Goal: Understand process/instructions

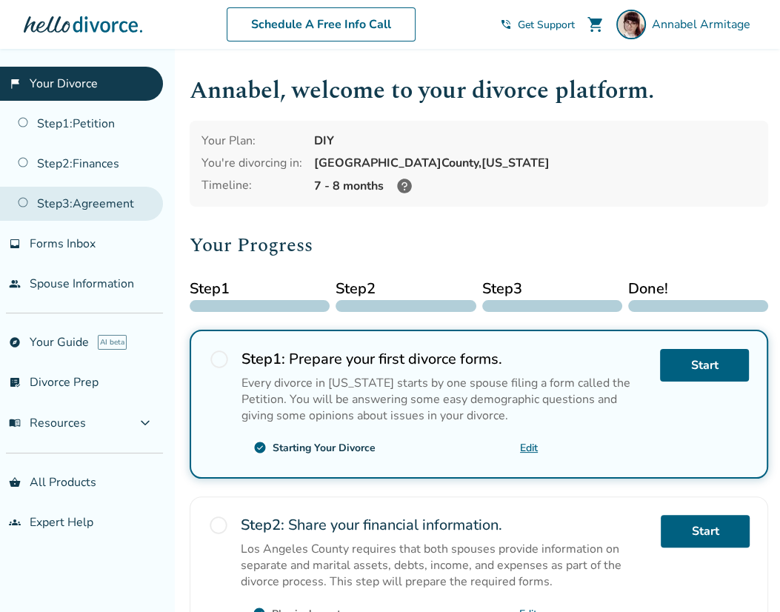
click at [128, 207] on link "Step 3 : Agreement" at bounding box center [81, 204] width 163 height 34
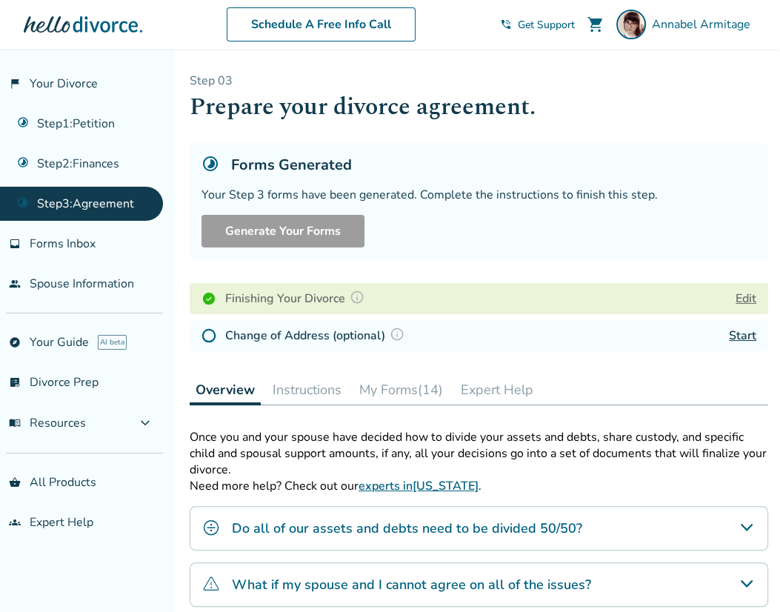
click at [337, 392] on button "Instructions" at bounding box center [307, 390] width 81 height 30
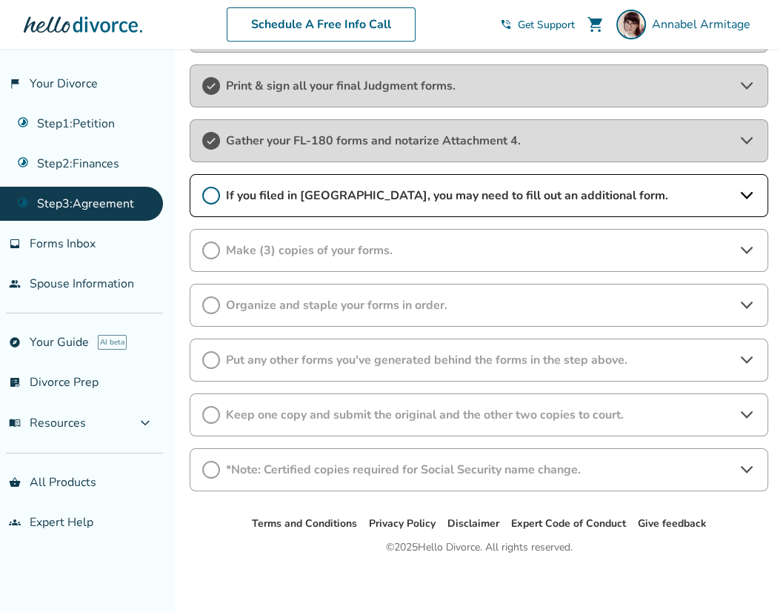
scroll to position [477, 0]
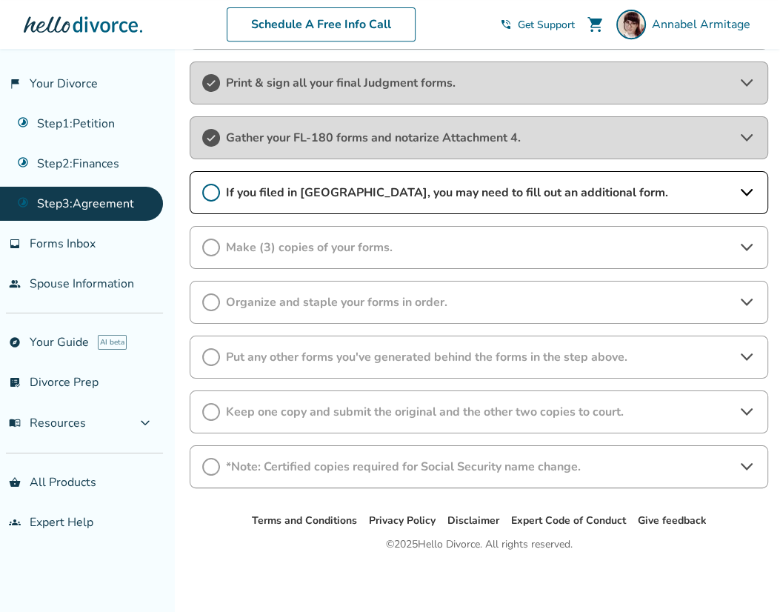
click at [342, 254] on div "Make (3) copies of your forms." at bounding box center [479, 247] width 578 height 43
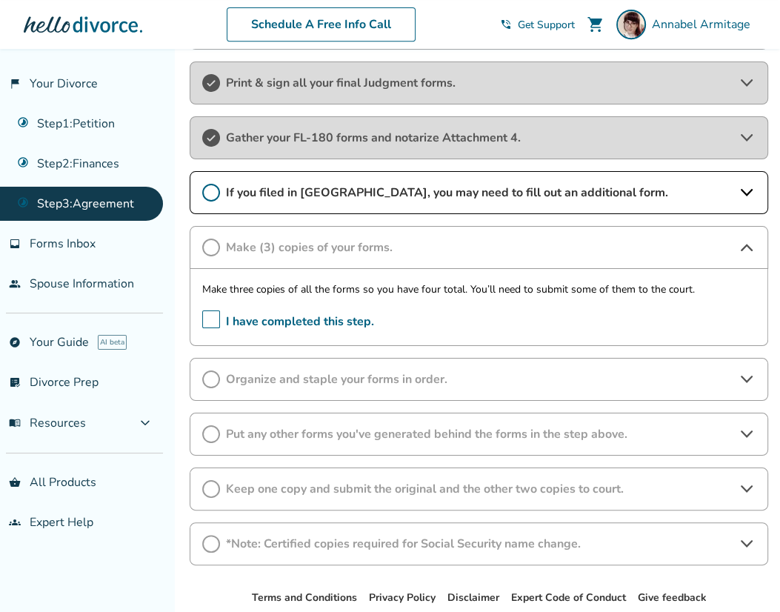
click at [207, 318] on span "I have completed this step." at bounding box center [288, 321] width 172 height 23
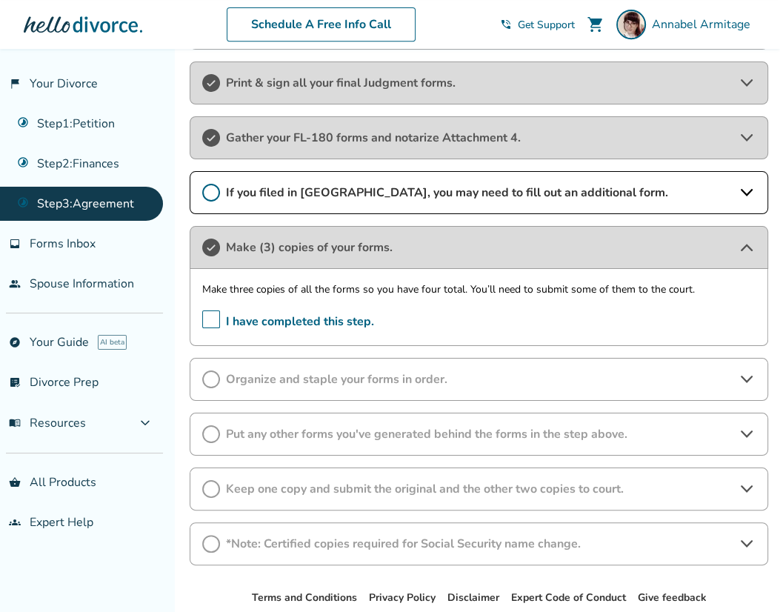
click at [313, 386] on div "Organize and staple your forms in order." at bounding box center [479, 379] width 578 height 43
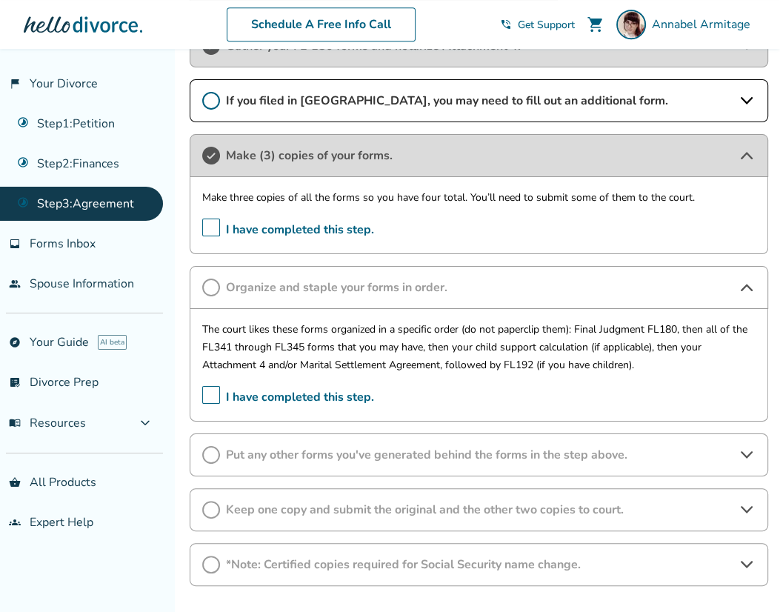
scroll to position [595, 0]
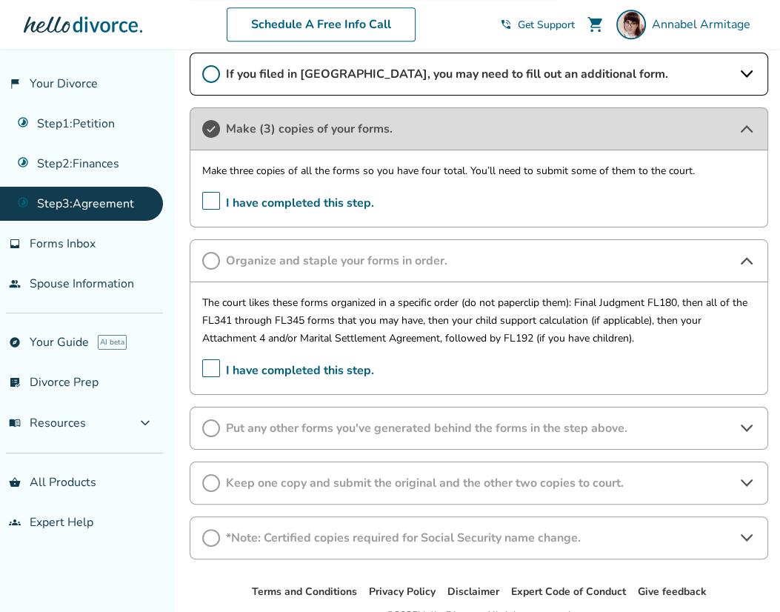
click at [351, 489] on div "Keep one copy and submit the original and the other two copies to court." at bounding box center [479, 482] width 578 height 43
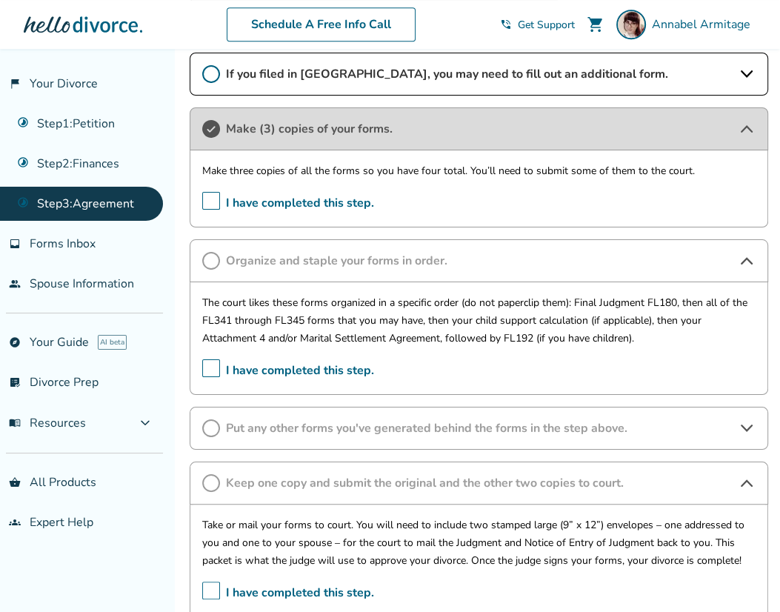
click at [355, 421] on span "Put any other forms you've generated behind the forms in the step above." at bounding box center [479, 428] width 506 height 16
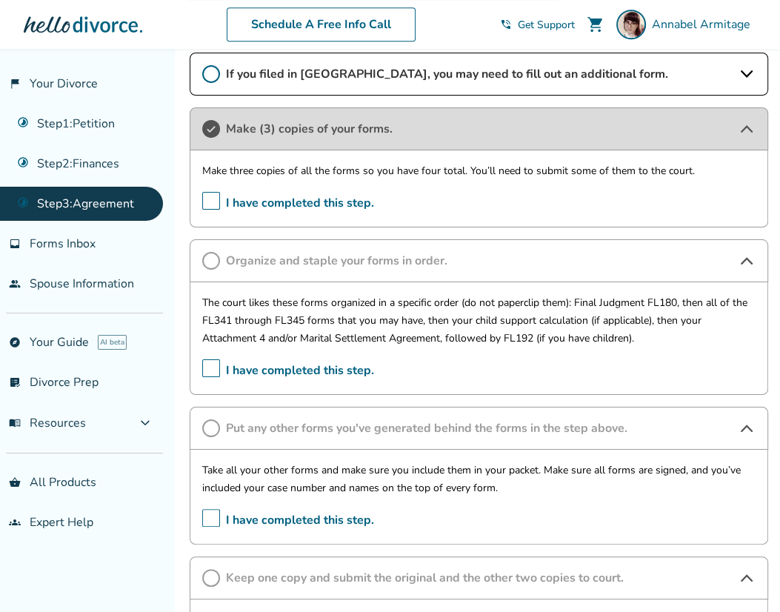
click at [182, 392] on div "Step 0 3 Prepare your divorce agreement. Forms Generated Your Step 3 forms have…" at bounding box center [479, 121] width 602 height 1337
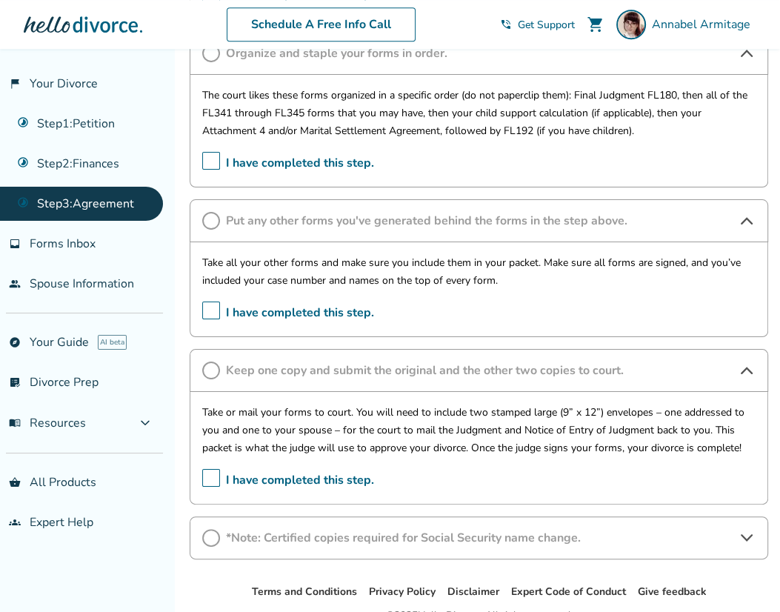
scroll to position [773, 0]
